Goal: Transaction & Acquisition: Download file/media

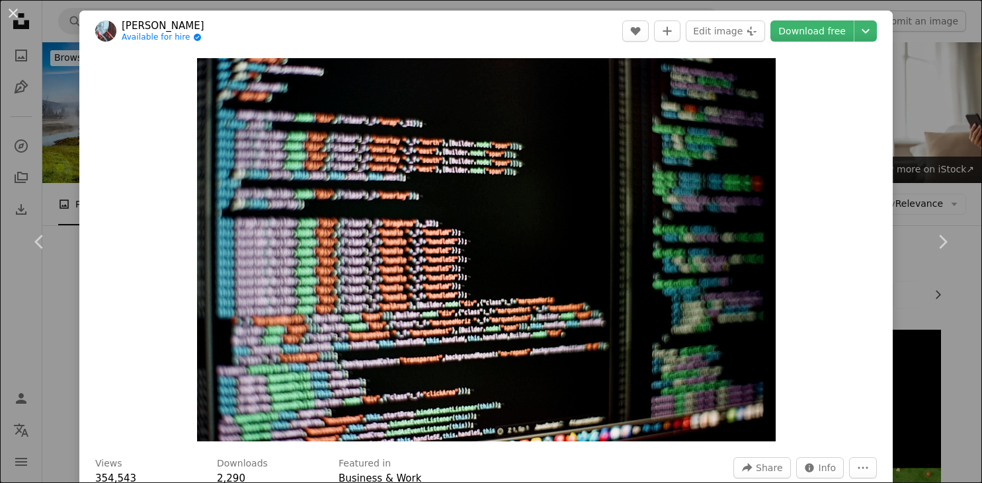
scroll to position [543, 0]
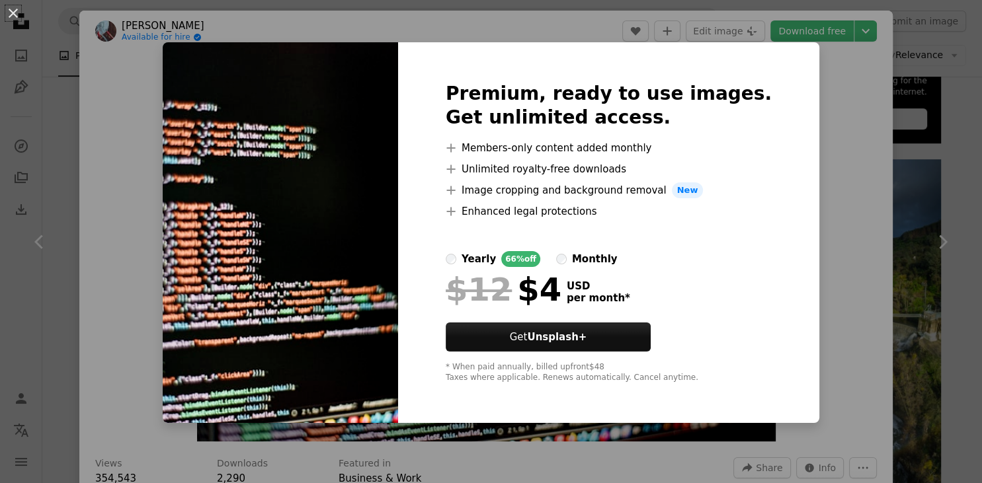
click at [696, 30] on div "An X shape Premium, ready to use images. Get unlimited access. A plus sign Memb…" at bounding box center [491, 241] width 982 height 483
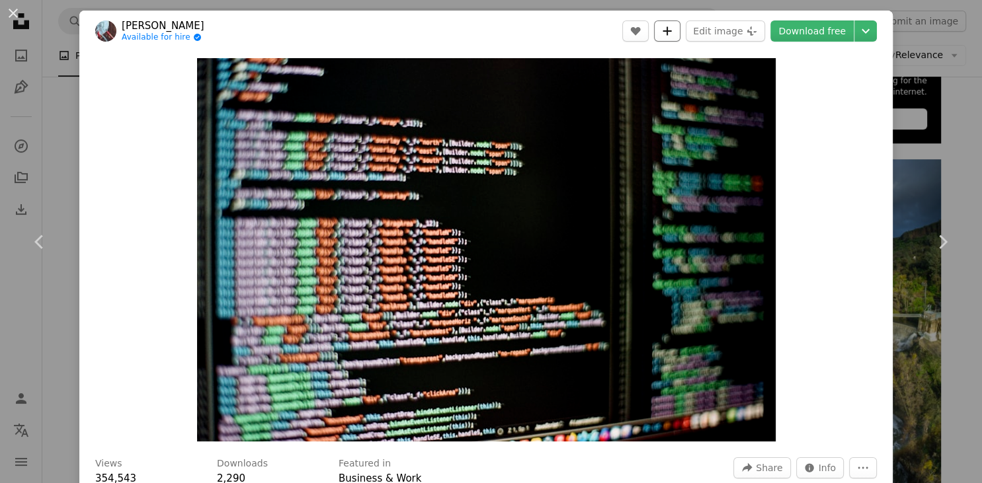
click at [673, 28] on icon "A plus sign" at bounding box center [667, 31] width 11 height 11
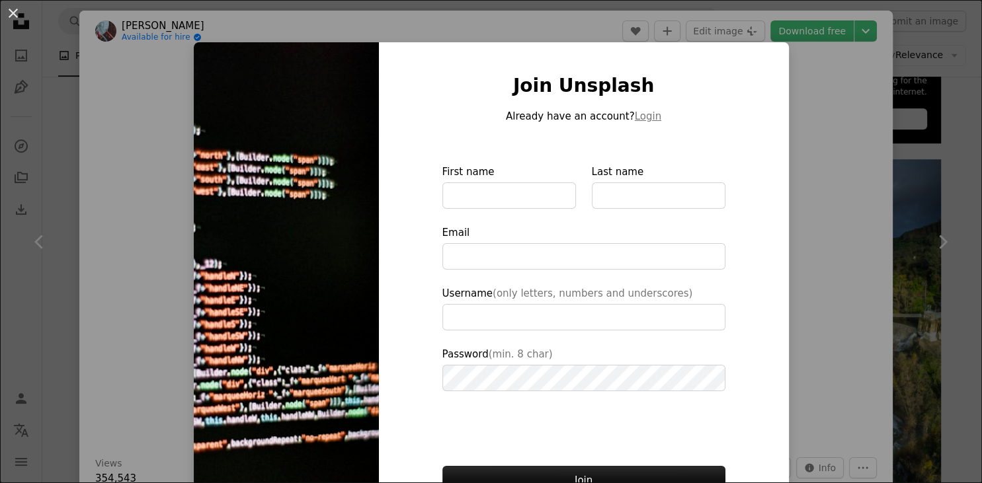
click at [825, 183] on div "An X shape Join Unsplash Already have an account? Login First name Last name Em…" at bounding box center [491, 241] width 982 height 483
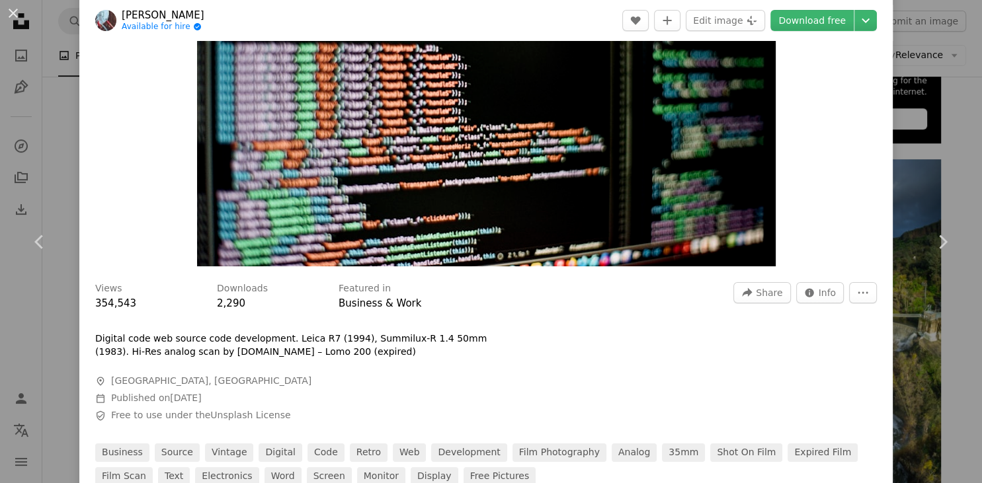
scroll to position [177, 0]
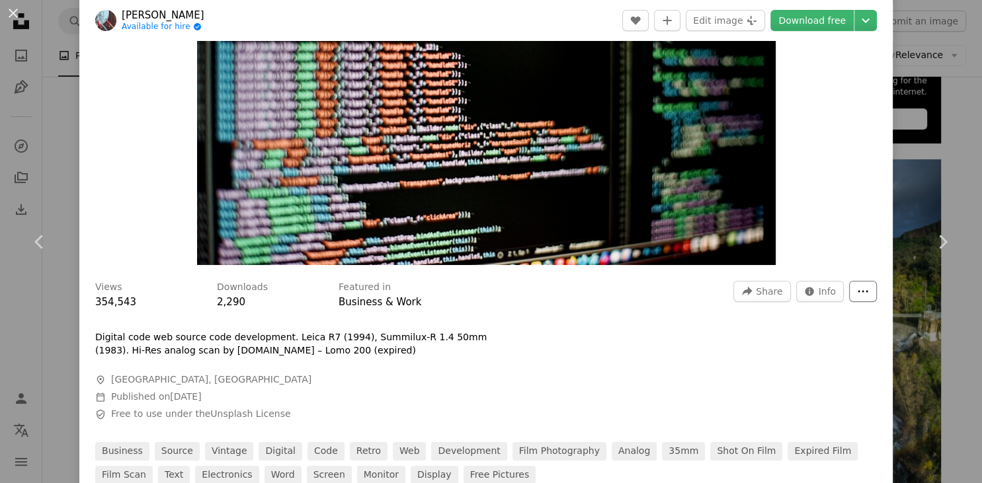
click at [861, 291] on button "More Actions" at bounding box center [863, 291] width 28 height 21
click at [833, 291] on span "Info" at bounding box center [828, 292] width 18 height 20
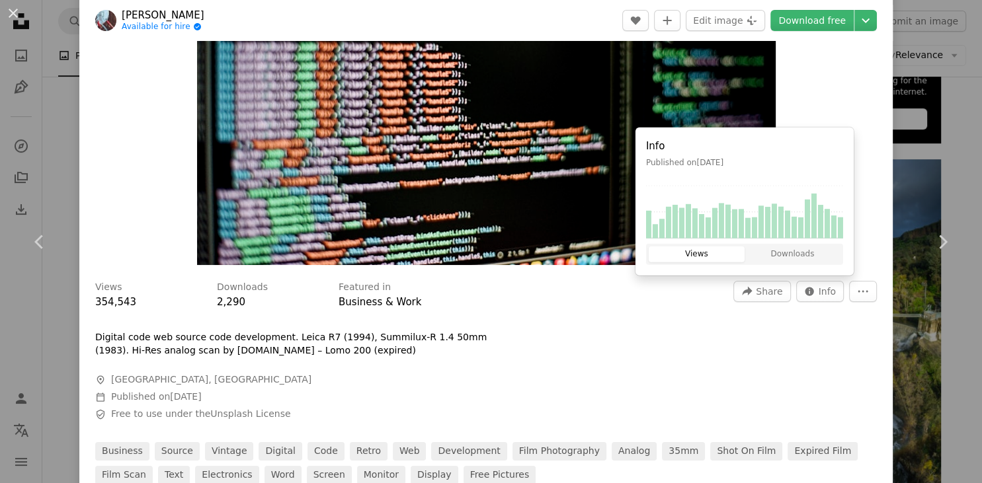
click at [565, 356] on div "Views 354,543 Downloads 2,290 Featured in Business & Work A forward-right arrow…" at bounding box center [485, 378] width 813 height 213
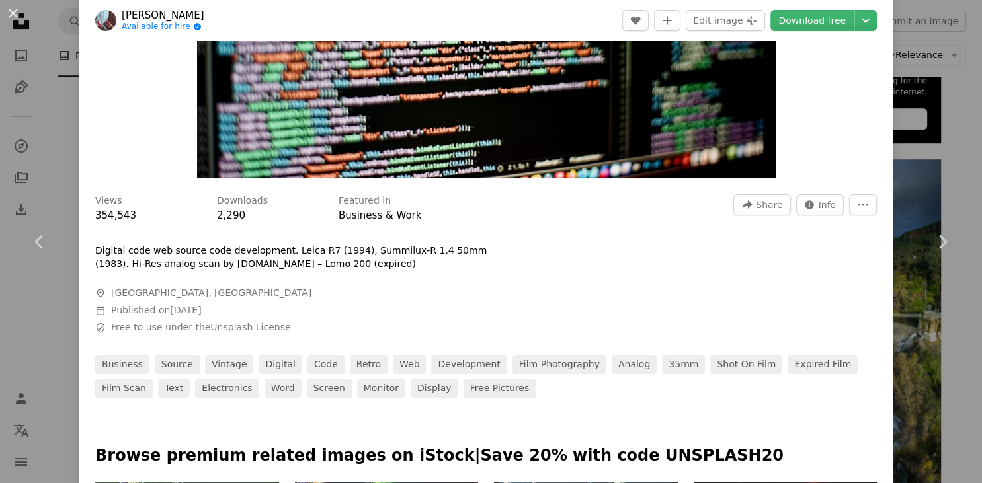
scroll to position [0, 0]
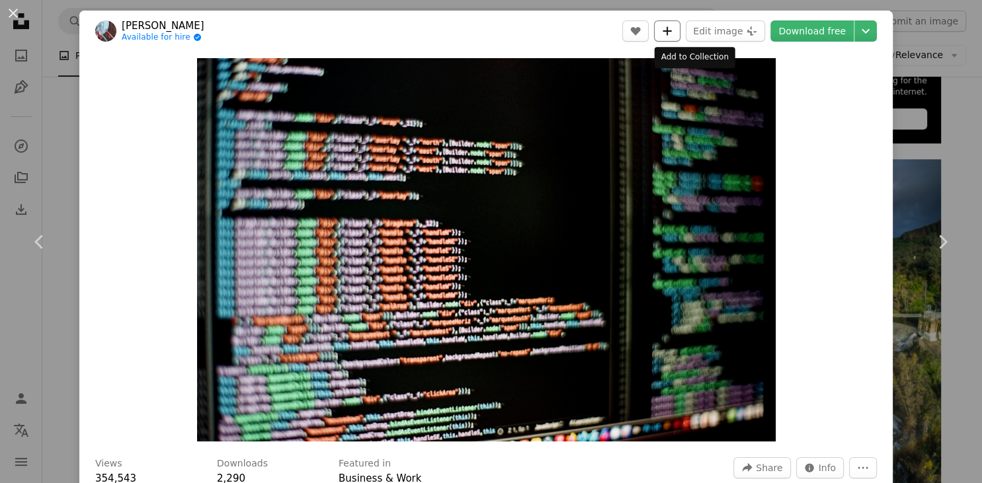
click at [681, 34] on button "A plus sign" at bounding box center [667, 31] width 26 height 21
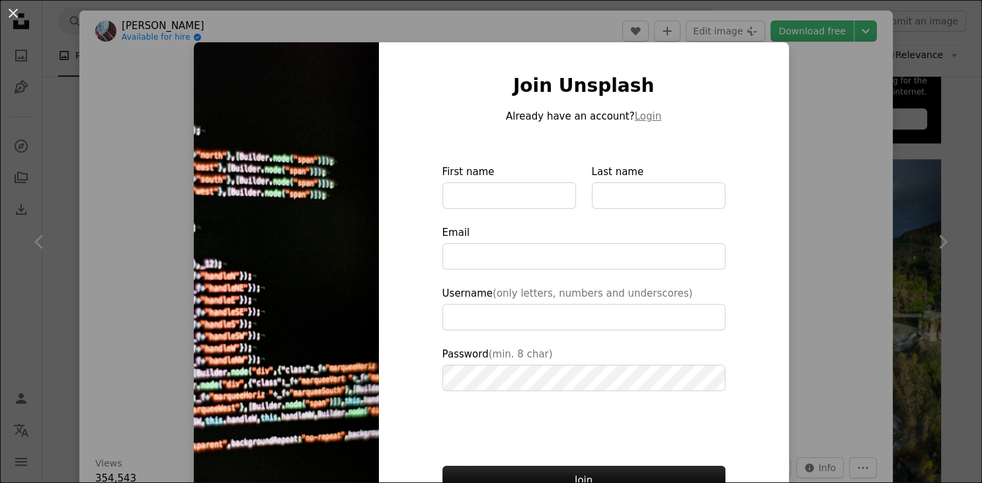
drag, startPoint x: 669, startPoint y: 33, endPoint x: 824, endPoint y: 134, distance: 185.1
click at [824, 134] on div "An X shape Join Unsplash Already have an account? Login First name Last name Em…" at bounding box center [491, 241] width 982 height 483
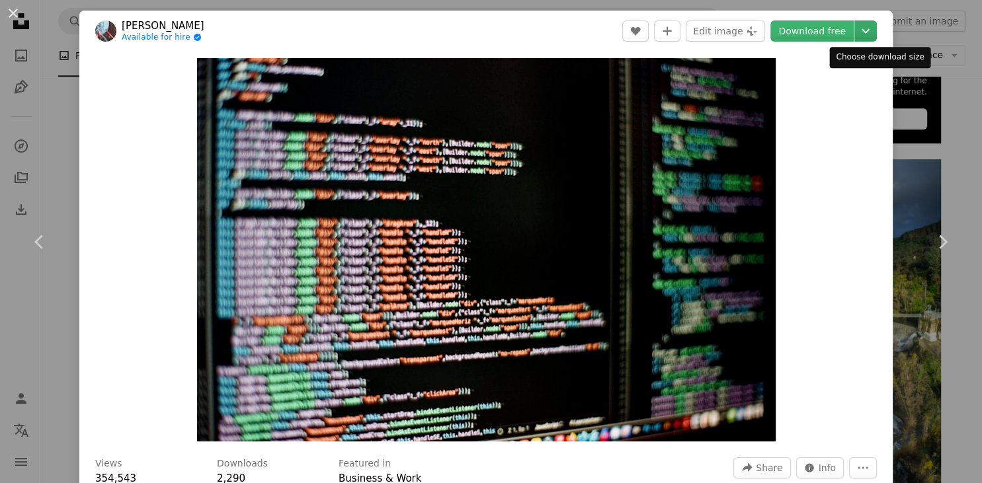
drag, startPoint x: 824, startPoint y: 134, endPoint x: 880, endPoint y: 34, distance: 113.7
click at [880, 34] on div "[PERSON_NAME] Available for hire A checkmark inside of a circle A heart A plus …" at bounding box center [485, 336] width 813 height 651
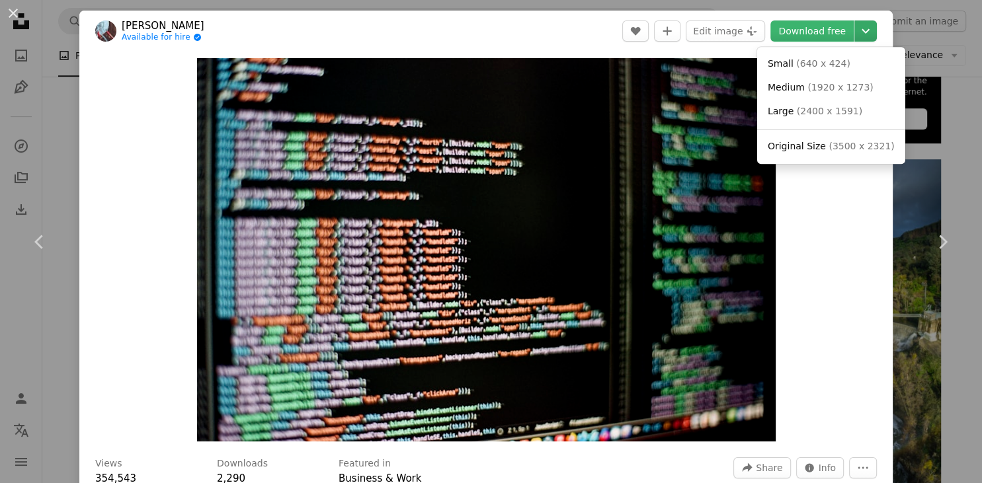
click at [876, 34] on icon "Chevron down" at bounding box center [865, 31] width 21 height 16
click at [808, 84] on span "( 1920 x 1273 )" at bounding box center [840, 87] width 65 height 11
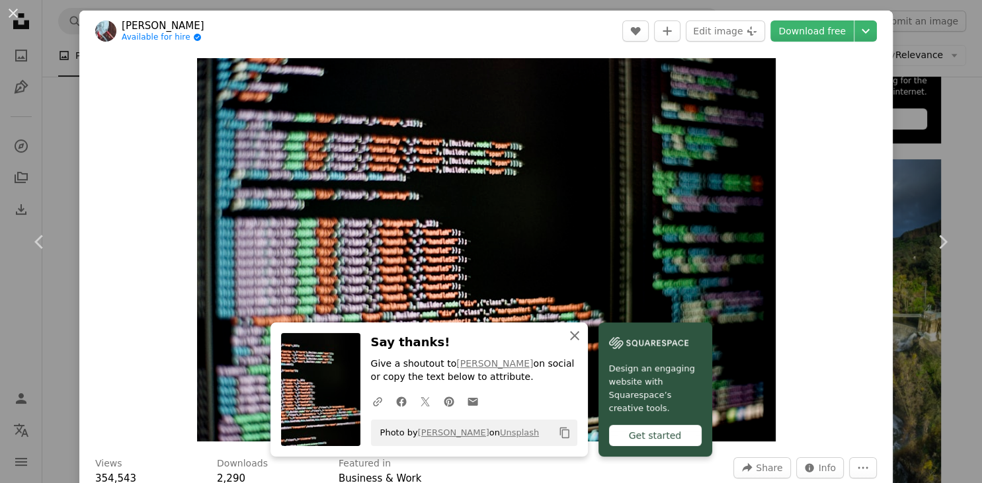
click at [575, 337] on icon "button" at bounding box center [574, 335] width 9 height 9
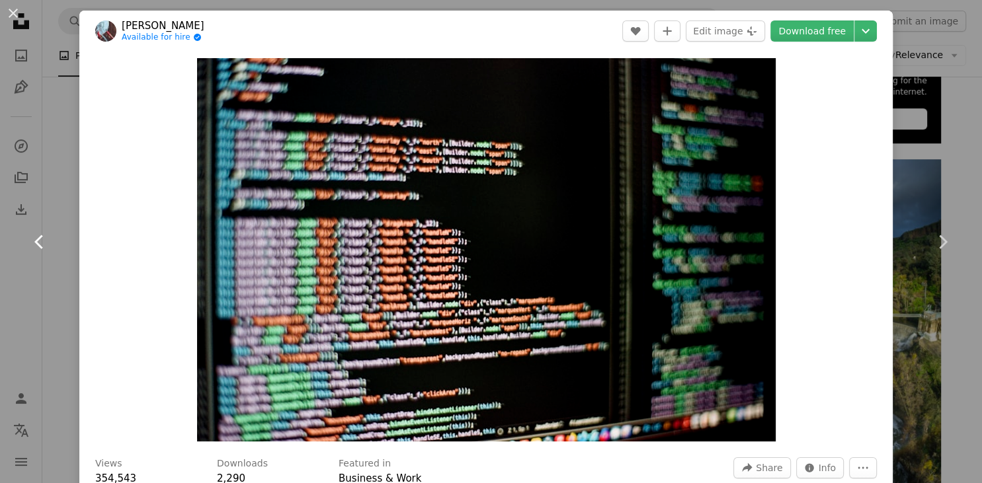
click at [44, 195] on link "Chevron left" at bounding box center [39, 242] width 79 height 127
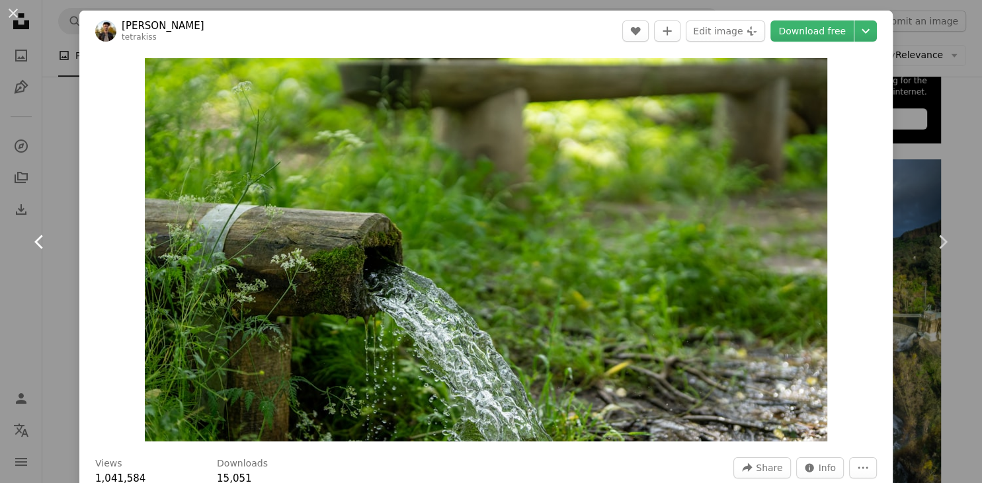
click at [44, 195] on link "Chevron left" at bounding box center [39, 242] width 79 height 127
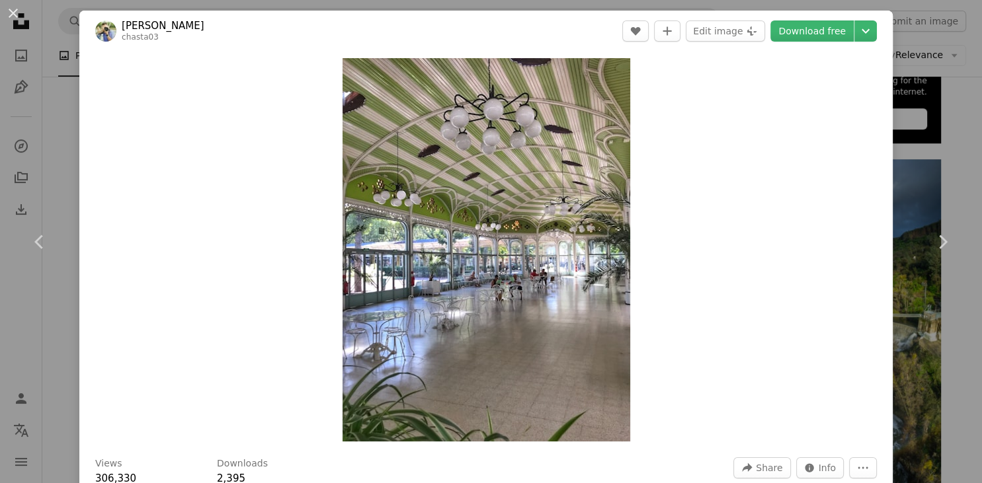
click at [58, 84] on div "An X shape Chevron left Chevron right [PERSON_NAME] chasta03 A heart A plus sig…" at bounding box center [491, 241] width 982 height 483
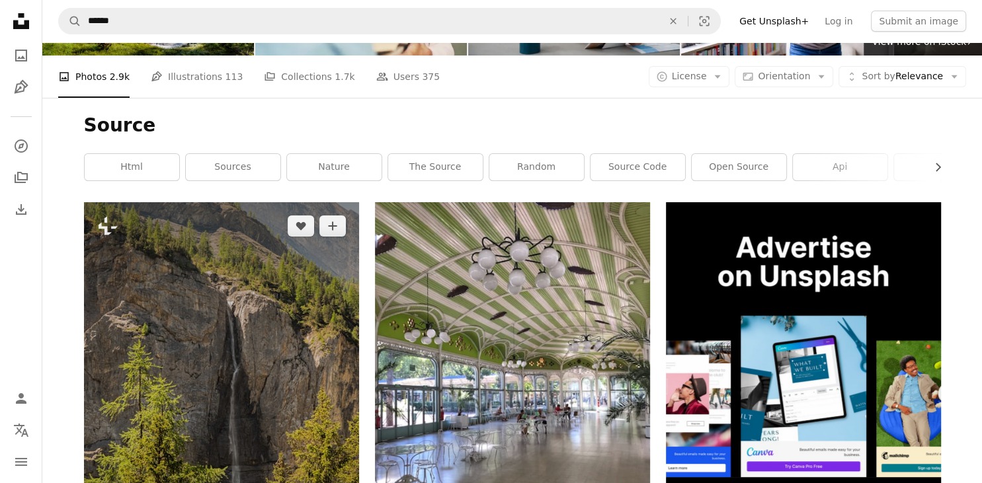
scroll to position [127, 0]
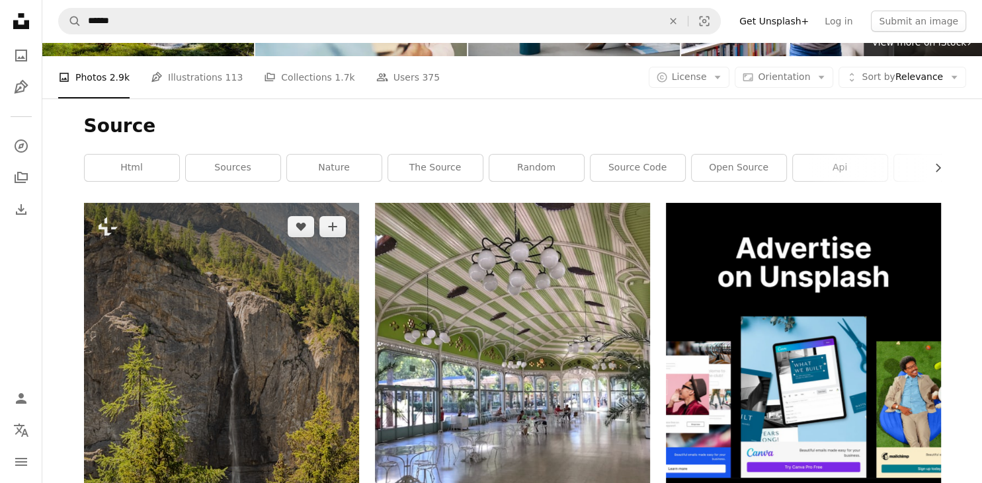
click at [317, 417] on img at bounding box center [221, 409] width 275 height 413
click at [263, 387] on img at bounding box center [221, 409] width 275 height 413
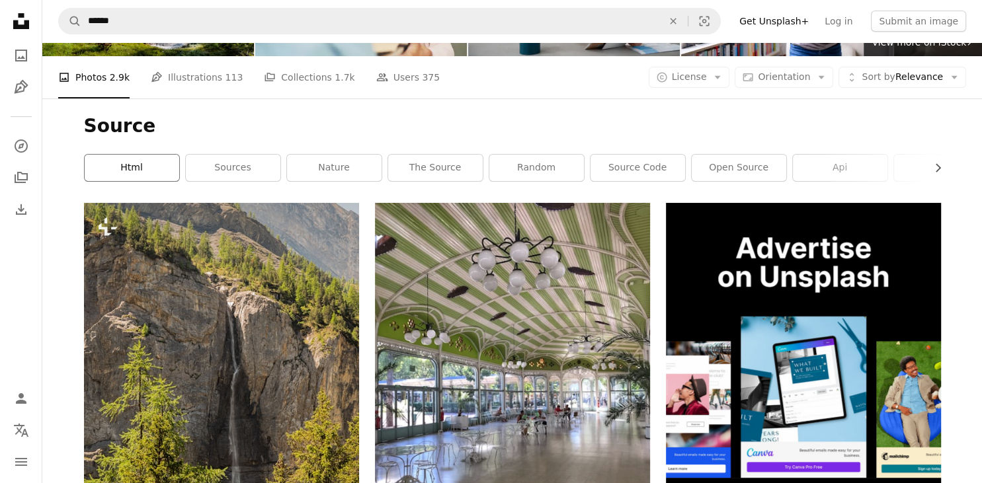
click at [139, 179] on link "html" at bounding box center [132, 168] width 95 height 26
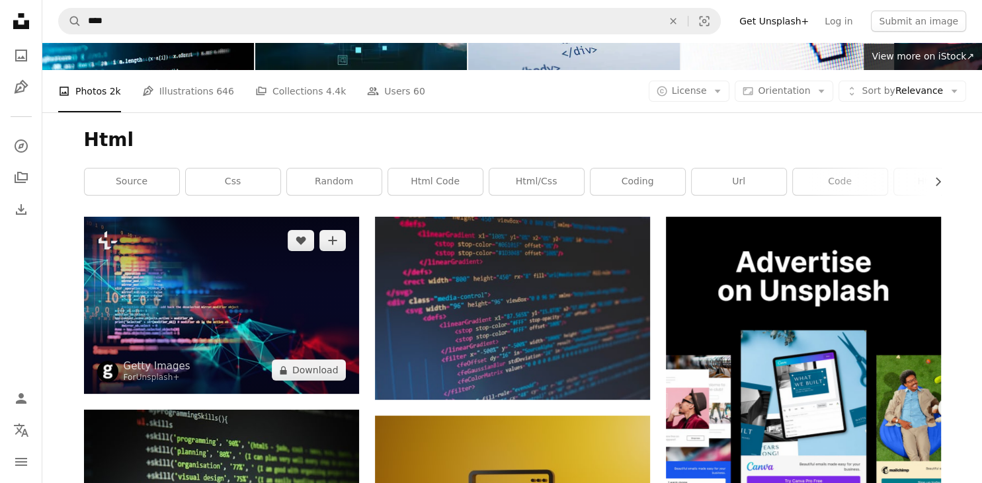
scroll to position [144, 0]
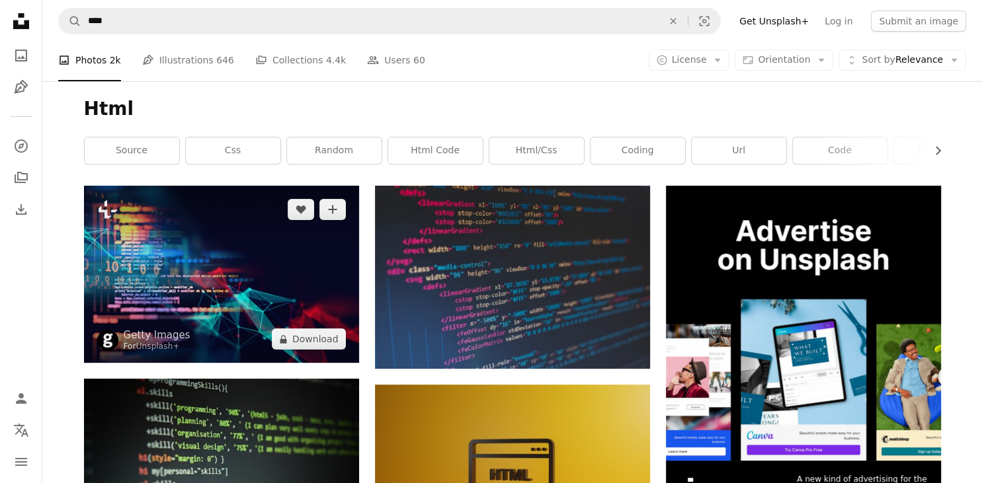
click at [265, 304] on img at bounding box center [221, 274] width 275 height 177
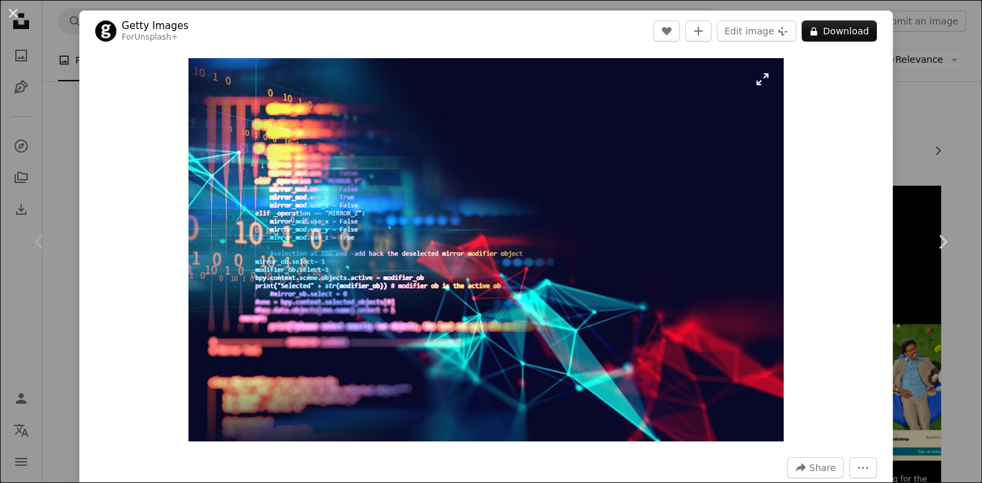
click at [709, 216] on img "Zoom in on this image" at bounding box center [485, 250] width 595 height 384
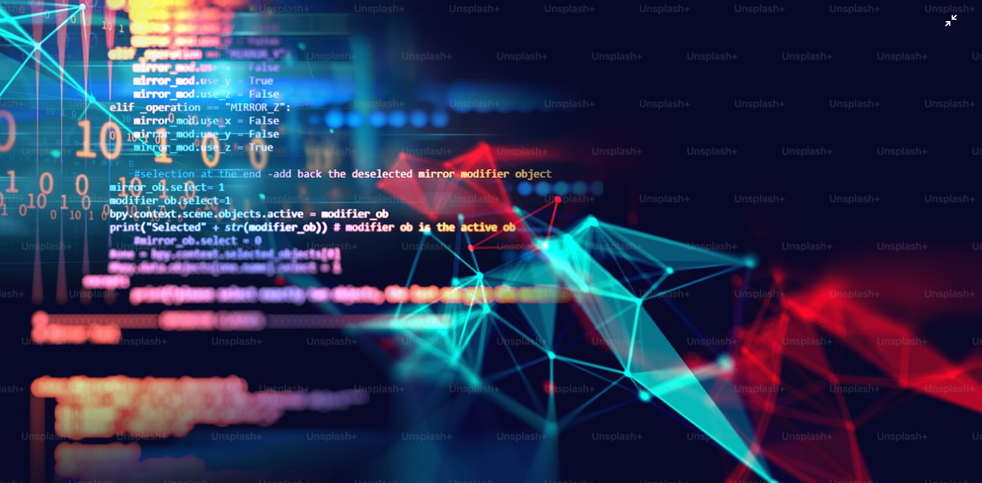
scroll to position [149, 0]
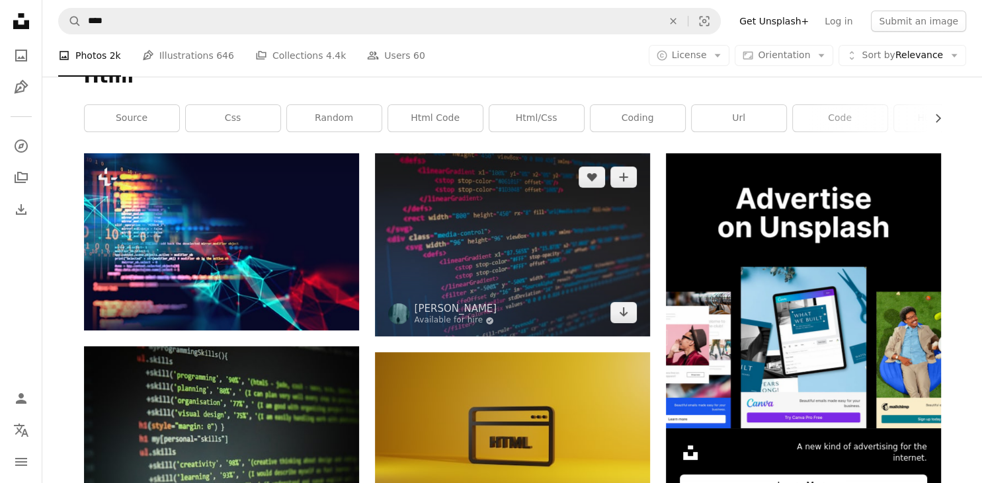
scroll to position [177, 0]
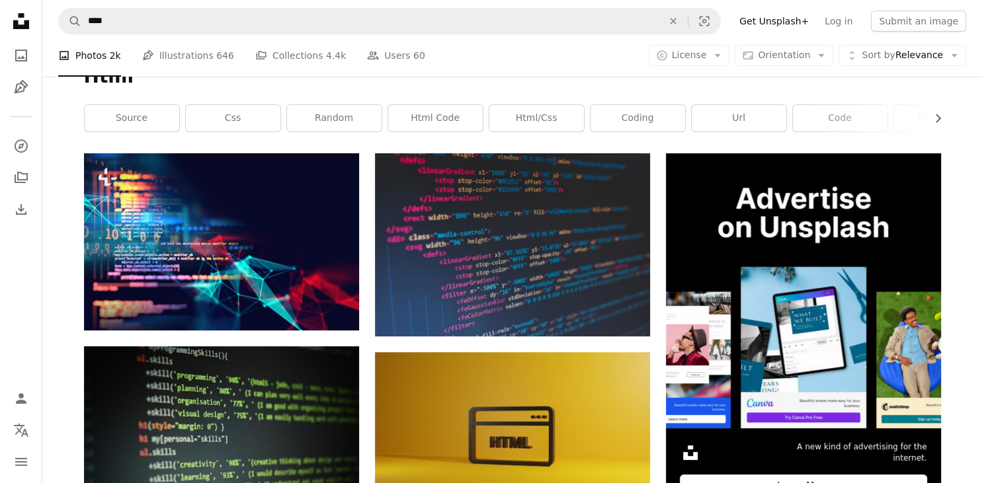
click at [20, 24] on icon at bounding box center [21, 21] width 16 height 16
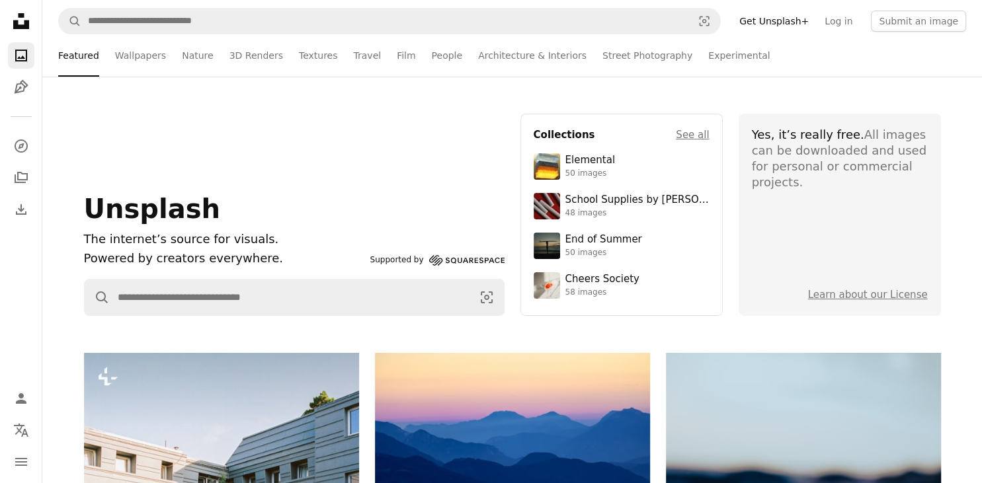
click at [419, 134] on div "Unsplash The internet’s source for visuals. Powered by creators everywhere. Sup…" at bounding box center [294, 215] width 421 height 202
click at [395, 166] on div "Unsplash The internet’s source for visuals. Powered by creators everywhere. Sup…" at bounding box center [294, 215] width 421 height 202
click at [319, 273] on div "Unsplash The internet’s source for visuals. Powered by creators everywhere. Sup…" at bounding box center [294, 215] width 421 height 202
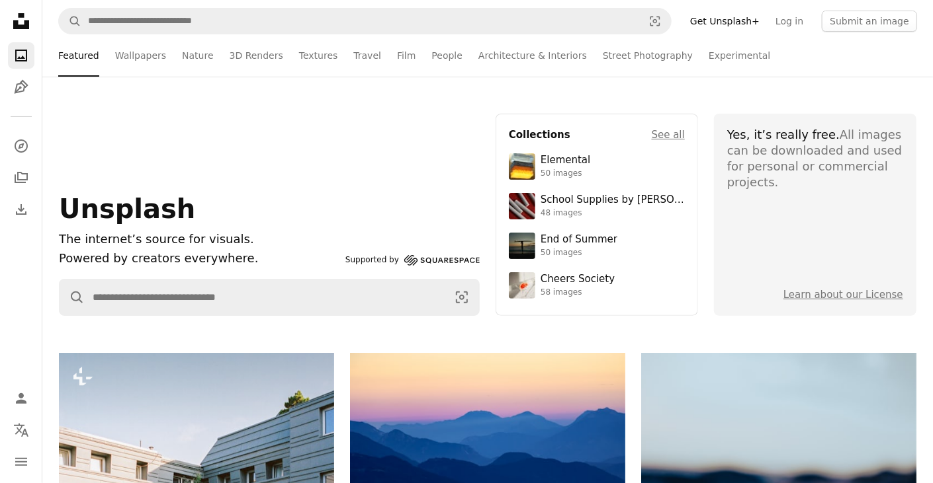
click at [421, 152] on div "Unsplash The internet’s source for visuals. Powered by creators everywhere. Sup…" at bounding box center [269, 215] width 421 height 202
